Goal: Task Accomplishment & Management: Manage account settings

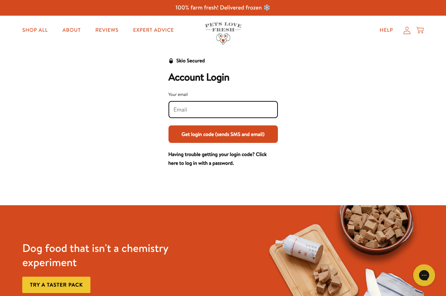
type input "[EMAIL_ADDRESS][DOMAIN_NAME]"
click at [198, 136] on button "Get login code (sends SMS and email)" at bounding box center [222, 133] width 109 height 17
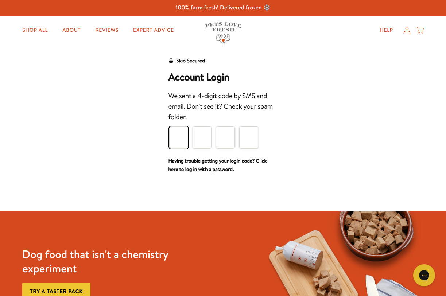
type input "5"
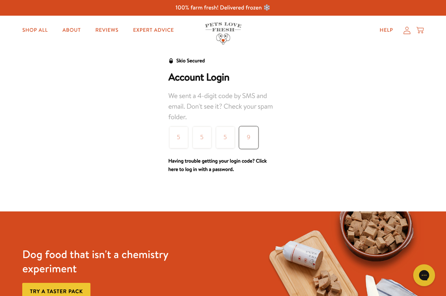
type input "9"
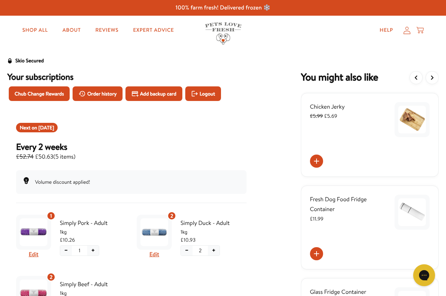
click at [269, 124] on div "Skio Secured Your subscriptions Chub Change Rewards Order history Add backup ca…" at bounding box center [222, 257] width 431 height 402
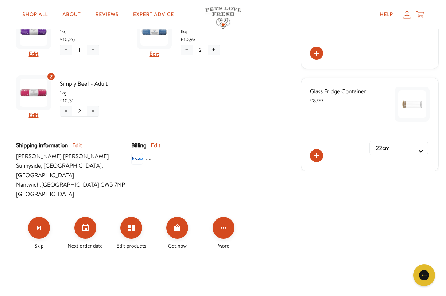
scroll to position [201, 0]
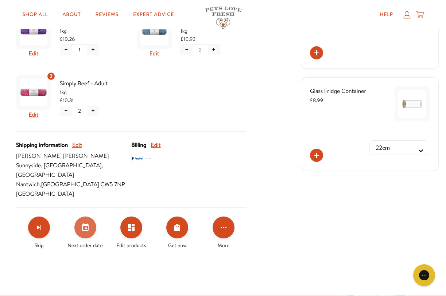
click at [85, 223] on icon "Set your next order date" at bounding box center [85, 227] width 9 height 9
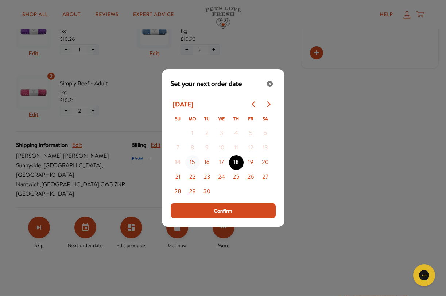
click at [192, 163] on button "15" at bounding box center [192, 162] width 15 height 15
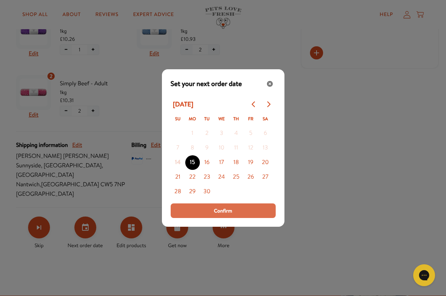
click at [199, 207] on button "Confirm" at bounding box center [223, 210] width 105 height 15
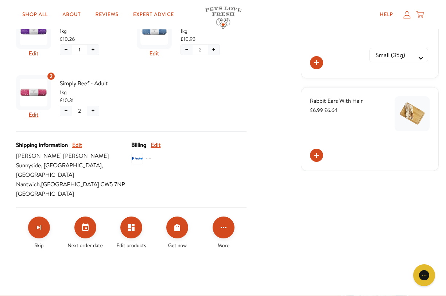
click at [264, 140] on div "Skio Secured Your subscriptions Chub Change Rewards Order history Add backup ca…" at bounding box center [222, 57] width 431 height 402
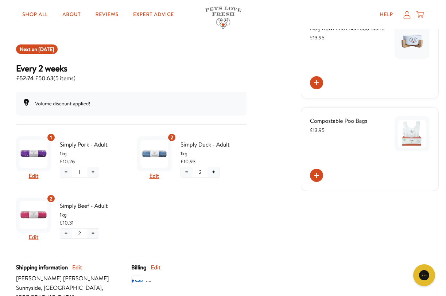
scroll to position [79, 0]
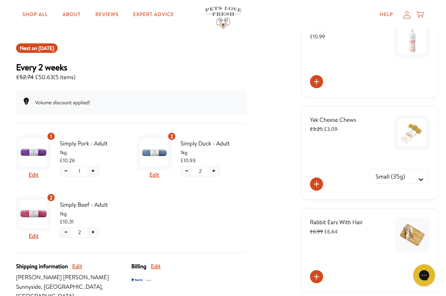
click at [268, 186] on div "Skio Secured Your subscriptions Chub Change Rewards Order history Add backup ca…" at bounding box center [222, 178] width 431 height 402
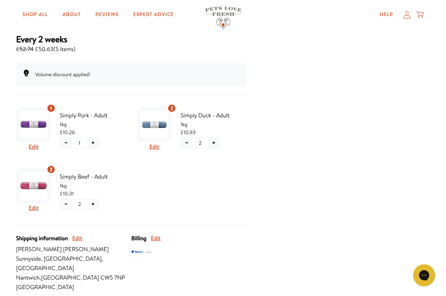
scroll to position [105, 0]
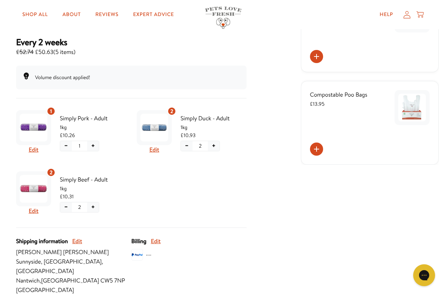
click at [270, 160] on div "Skio Secured Your subscriptions Chub Change Rewards Order history Add backup ca…" at bounding box center [222, 153] width 431 height 402
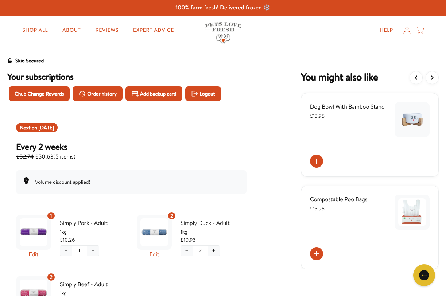
scroll to position [0, 0]
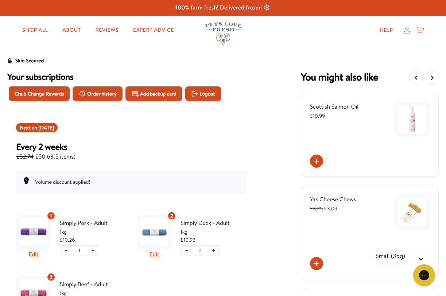
click at [409, 31] on icon at bounding box center [406, 31] width 7 height 8
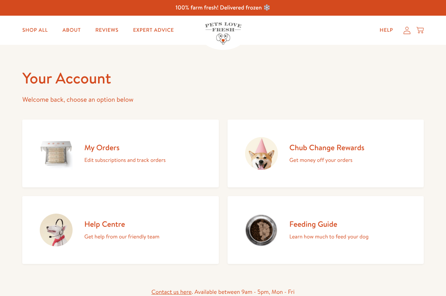
click at [263, 89] on div "Your Account Welcome back, choose an option below My Orders Edit subscriptions …" at bounding box center [222, 182] width 401 height 229
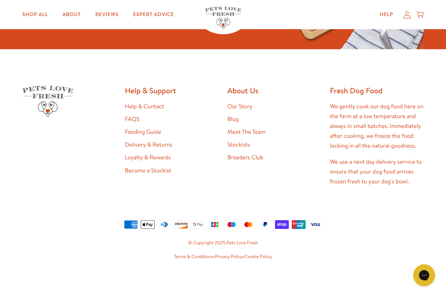
scroll to position [418, 0]
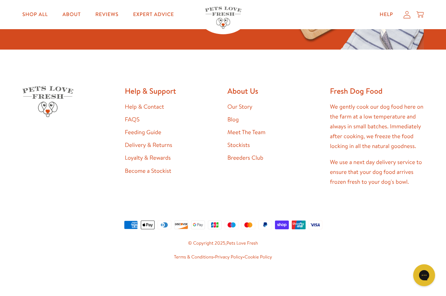
click at [296, 140] on li "Stockists" at bounding box center [274, 145] width 94 height 10
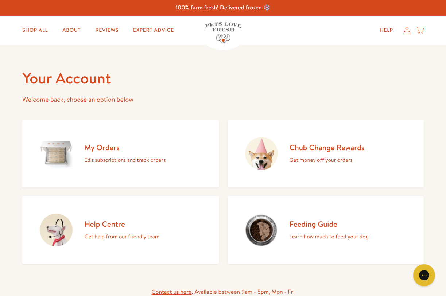
scroll to position [0, 0]
